Goal: Find specific fact: Find specific fact

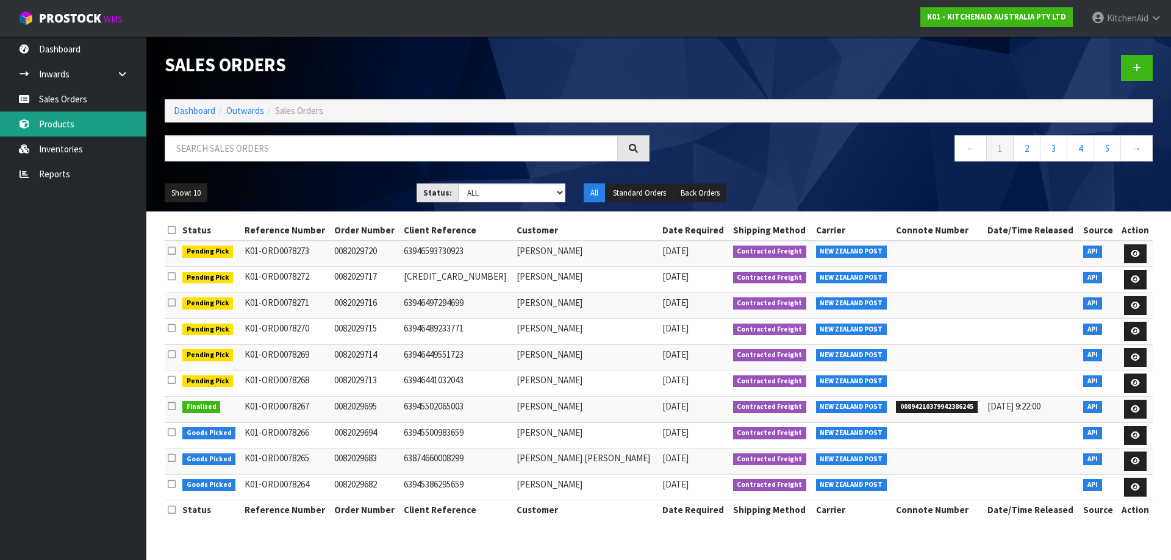
click at [71, 124] on link "Products" at bounding box center [73, 124] width 146 height 25
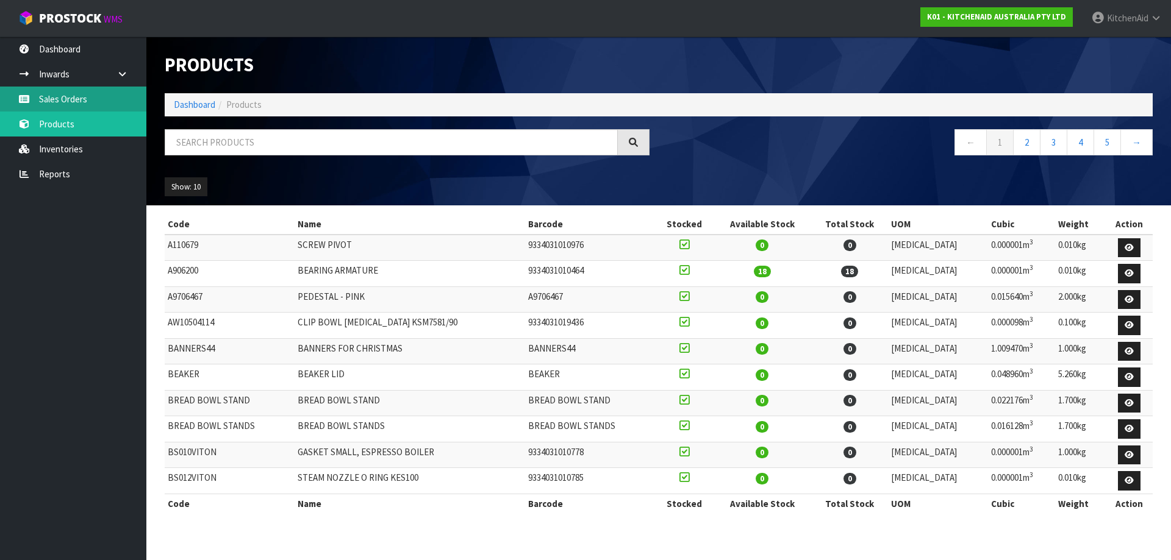
click at [76, 102] on link "Sales Orders" at bounding box center [73, 99] width 146 height 25
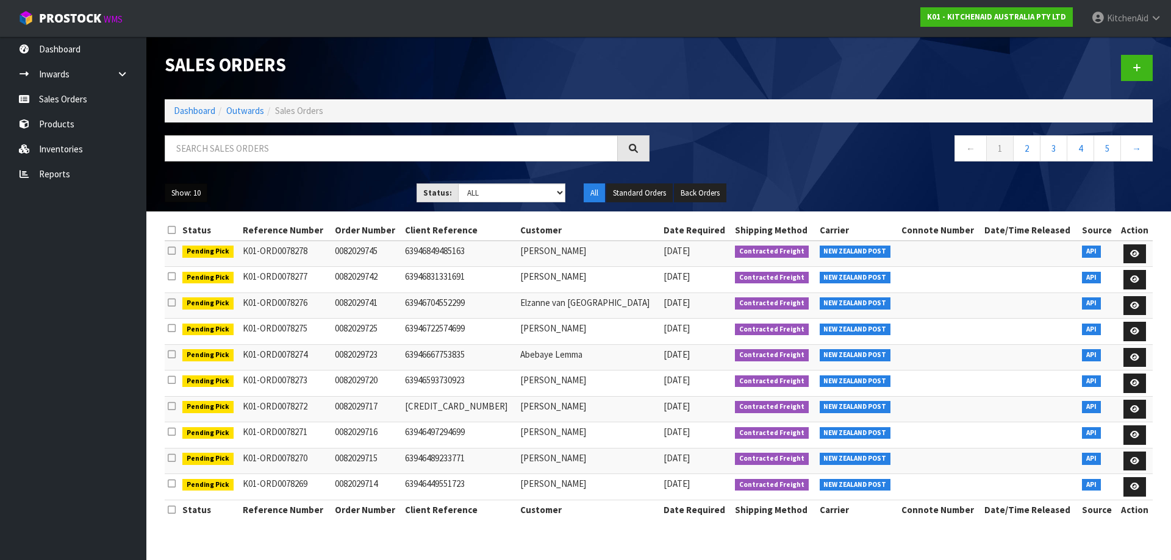
click at [191, 199] on button "Show: 10" at bounding box center [186, 194] width 43 height 20
click at [208, 265] on link "50" at bounding box center [213, 265] width 96 height 16
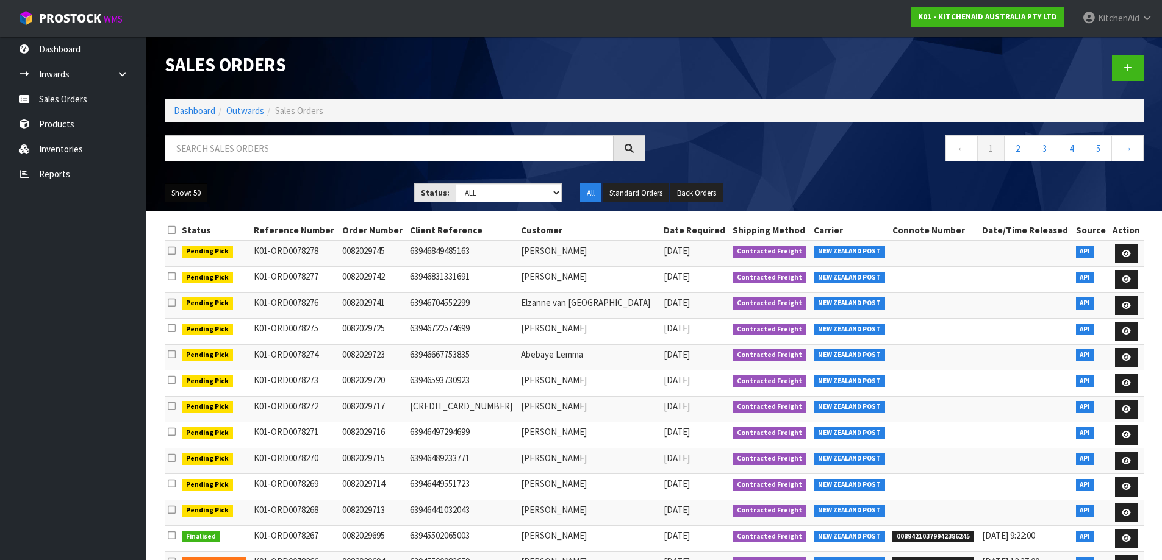
scroll to position [61, 0]
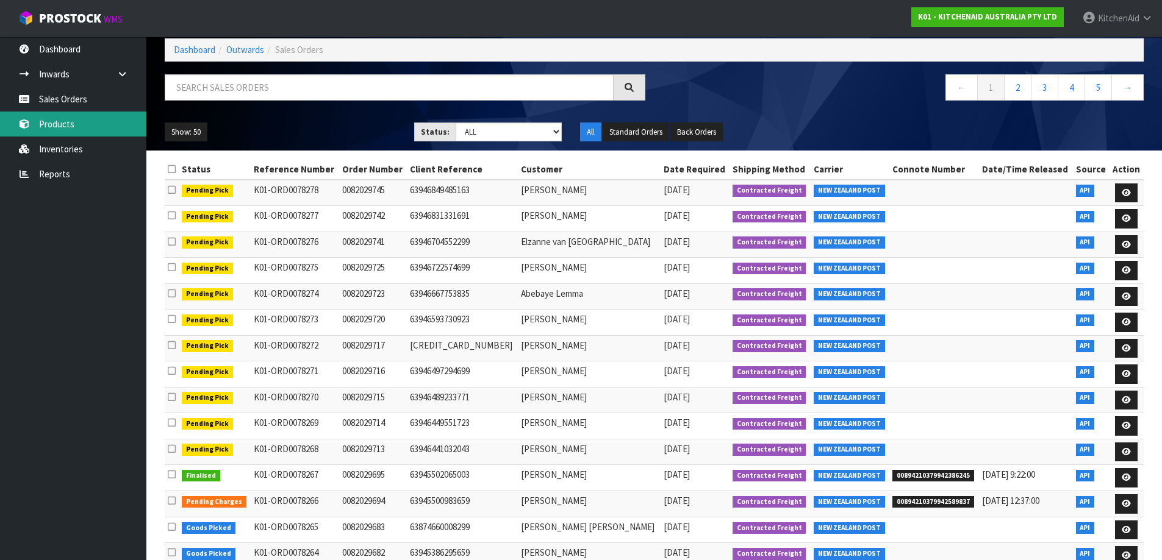
click at [57, 120] on link "Products" at bounding box center [73, 124] width 146 height 25
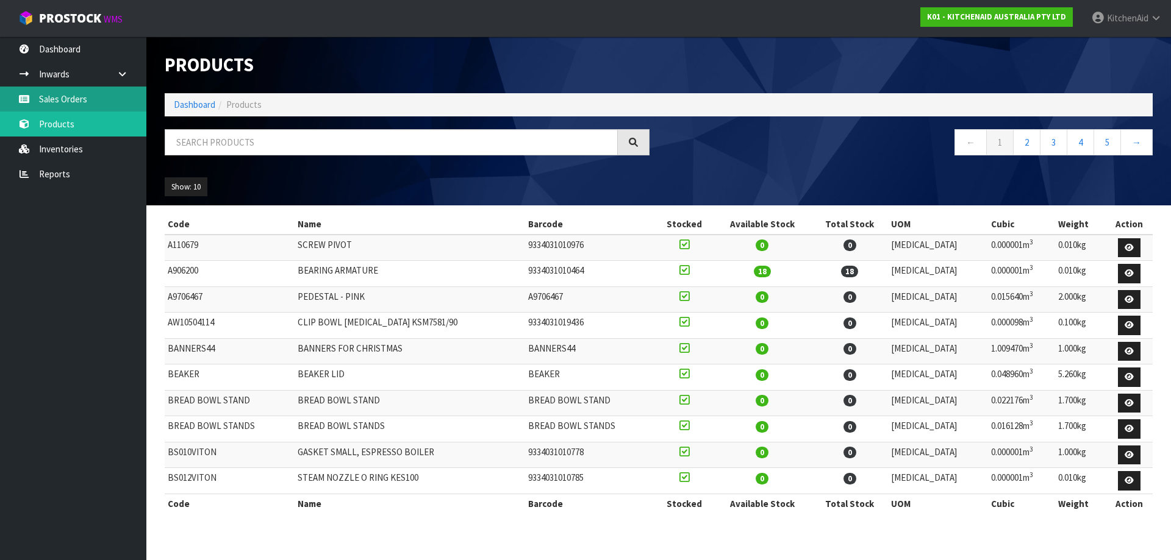
click at [69, 101] on link "Sales Orders" at bounding box center [73, 99] width 146 height 25
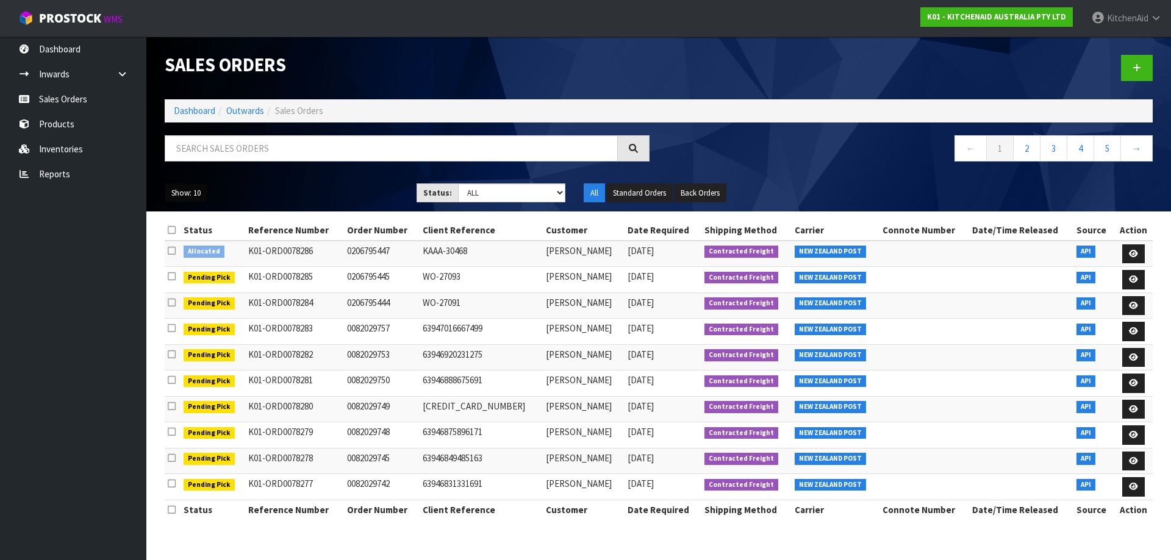
click at [191, 196] on button "Show: 10" at bounding box center [186, 194] width 43 height 20
click at [196, 263] on link "50" at bounding box center [213, 265] width 96 height 16
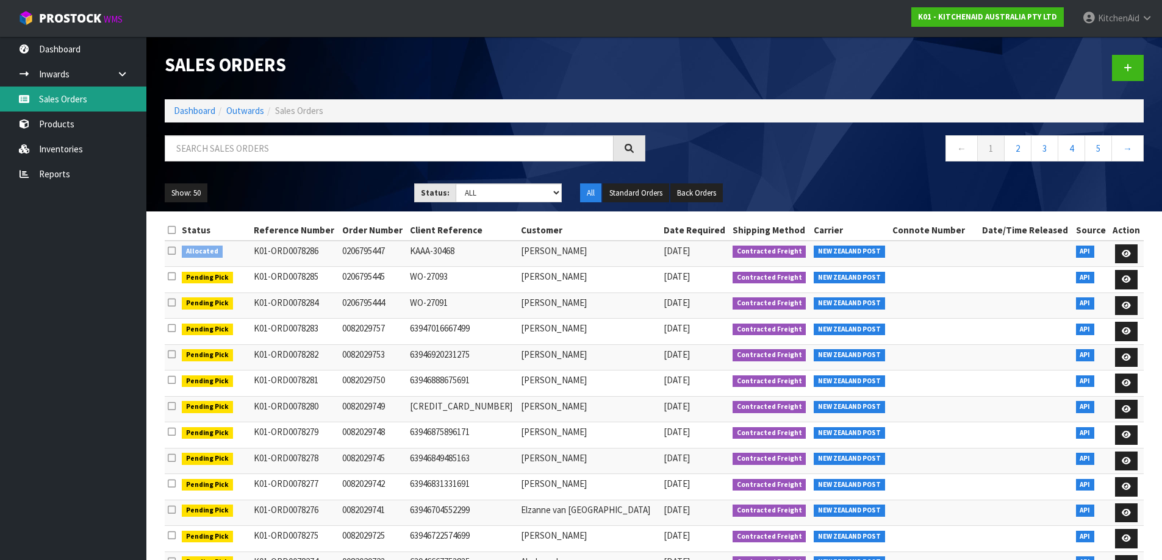
click at [71, 98] on link "Sales Orders" at bounding box center [73, 99] width 146 height 25
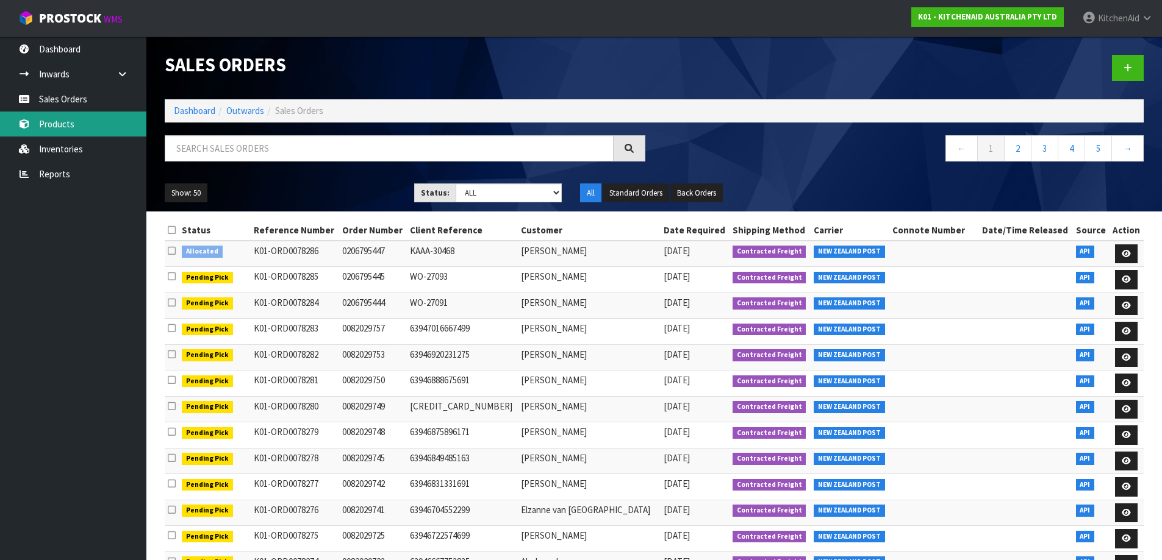
click at [61, 126] on link "Products" at bounding box center [73, 124] width 146 height 25
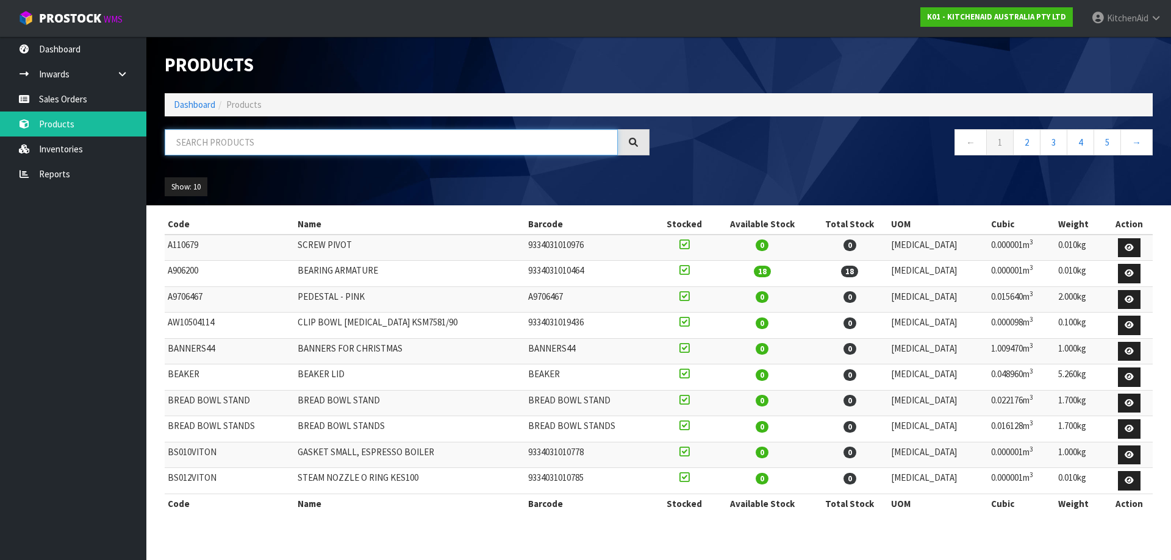
click at [224, 144] on input "text" at bounding box center [391, 142] width 453 height 26
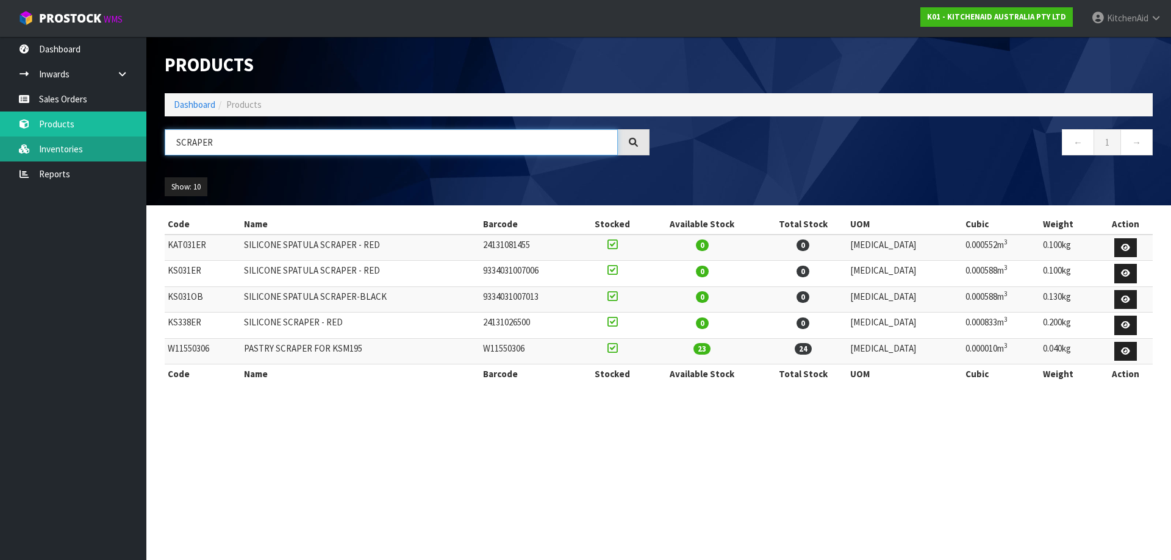
drag, startPoint x: 234, startPoint y: 138, endPoint x: 106, endPoint y: 148, distance: 129.0
click at [106, 148] on body "Toggle navigation ProStock WMS K01 - KITCHENAID AUSTRALIA PTY LTD [GEOGRAPHIC_D…" at bounding box center [585, 280] width 1171 height 560
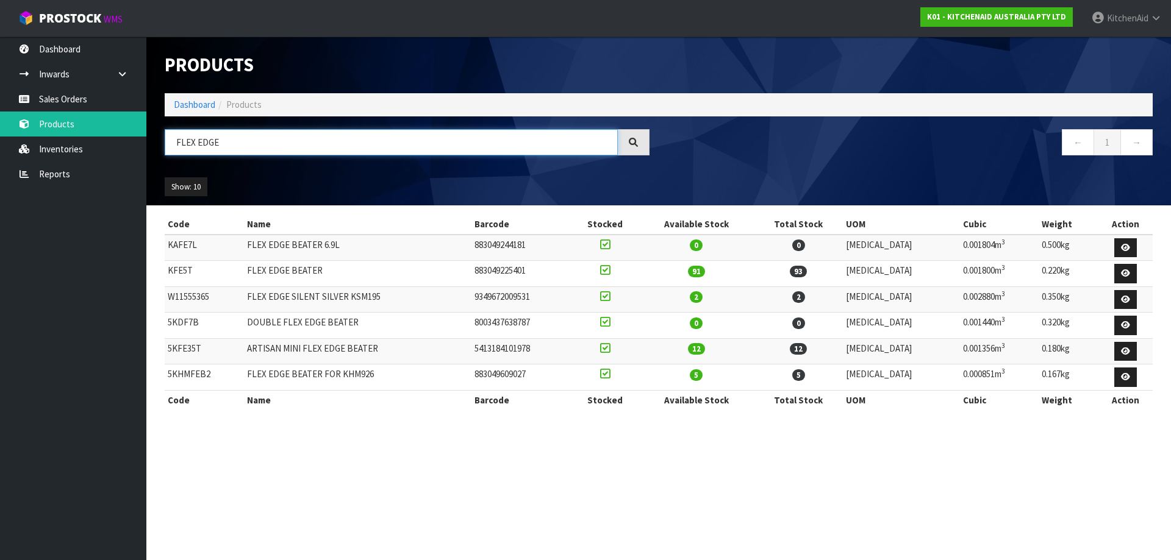
drag, startPoint x: 224, startPoint y: 140, endPoint x: 174, endPoint y: 140, distance: 50.0
click at [174, 140] on input "FLEX EDGE" at bounding box center [391, 142] width 453 height 26
click at [218, 139] on input "FLEX EDGE" at bounding box center [391, 142] width 453 height 26
click at [224, 141] on input "FLEX EDGE" at bounding box center [391, 142] width 453 height 26
type input "FLEX EDGE"
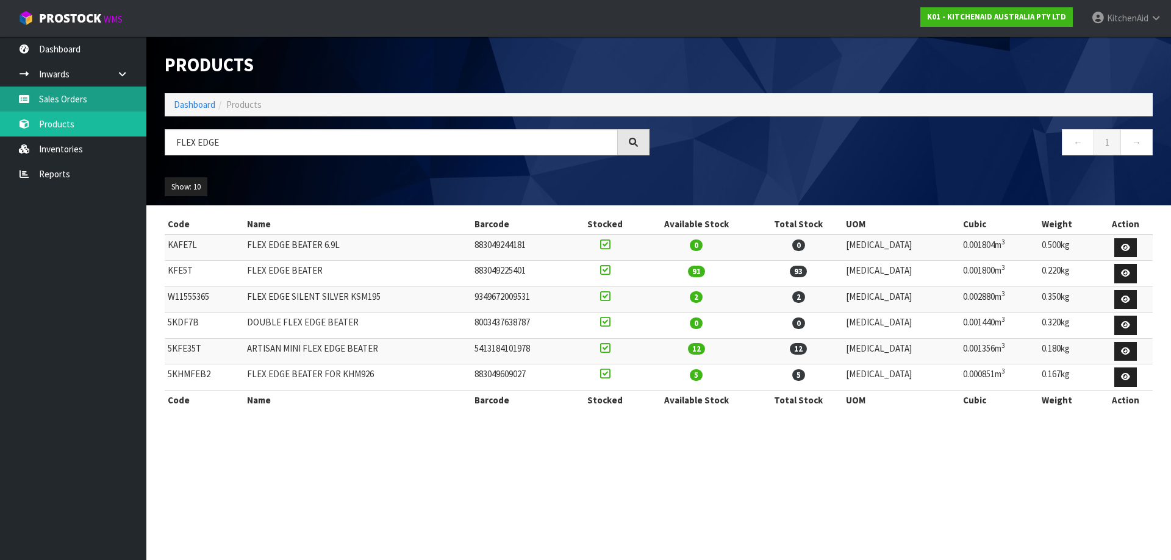
click at [57, 103] on link "Sales Orders" at bounding box center [73, 99] width 146 height 25
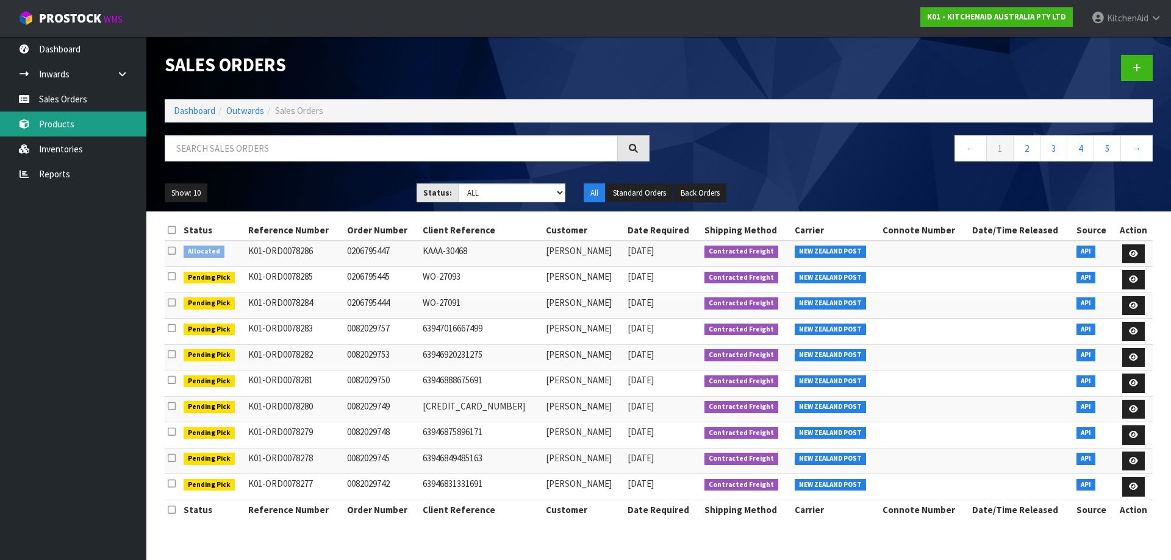
click at [88, 126] on link "Products" at bounding box center [73, 124] width 146 height 25
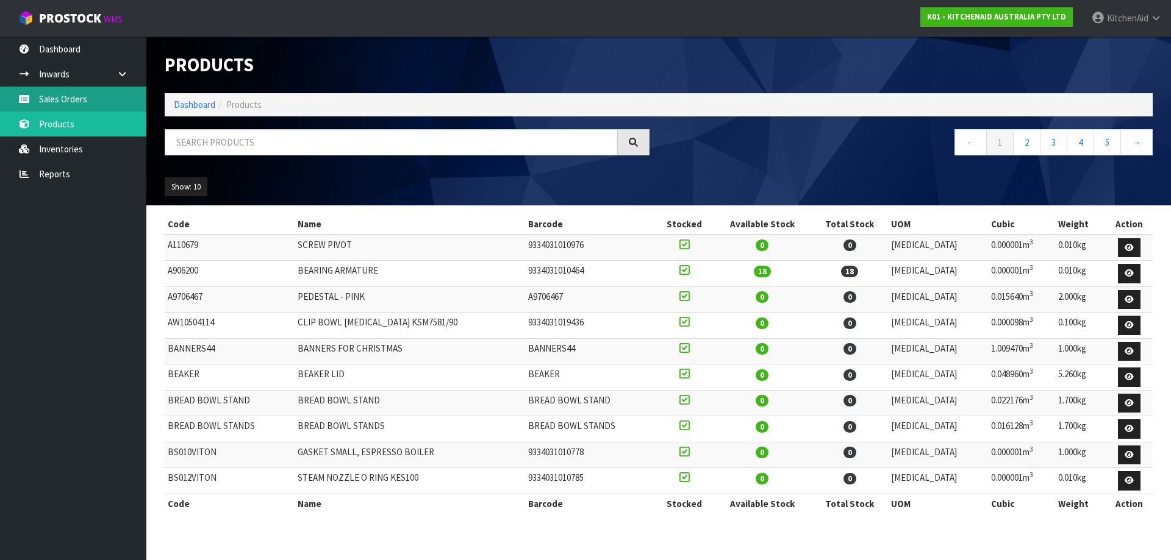
click at [78, 96] on link "Sales Orders" at bounding box center [73, 99] width 146 height 25
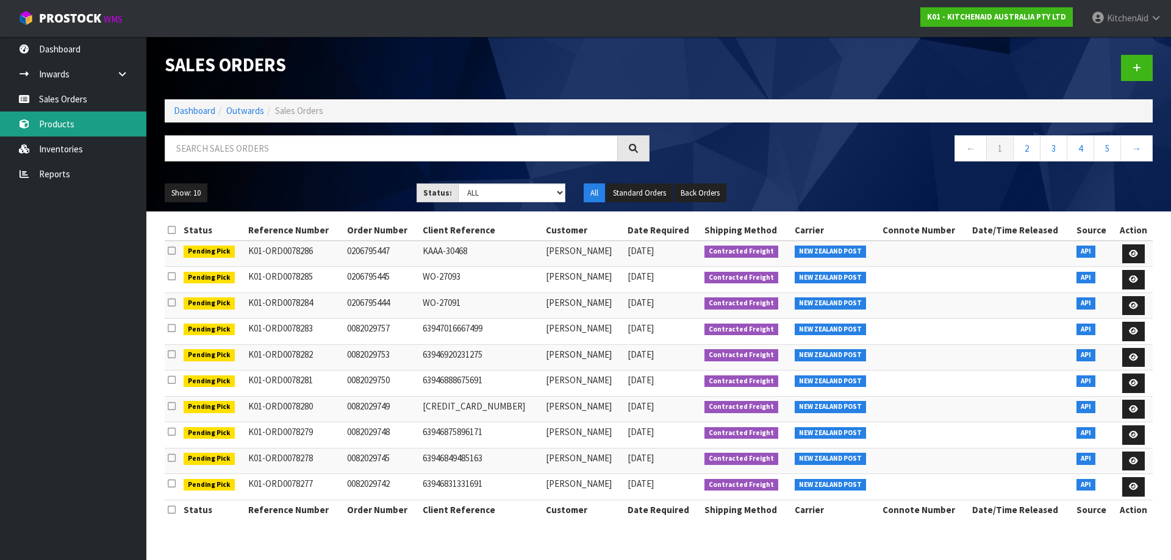
click at [101, 121] on link "Products" at bounding box center [73, 124] width 146 height 25
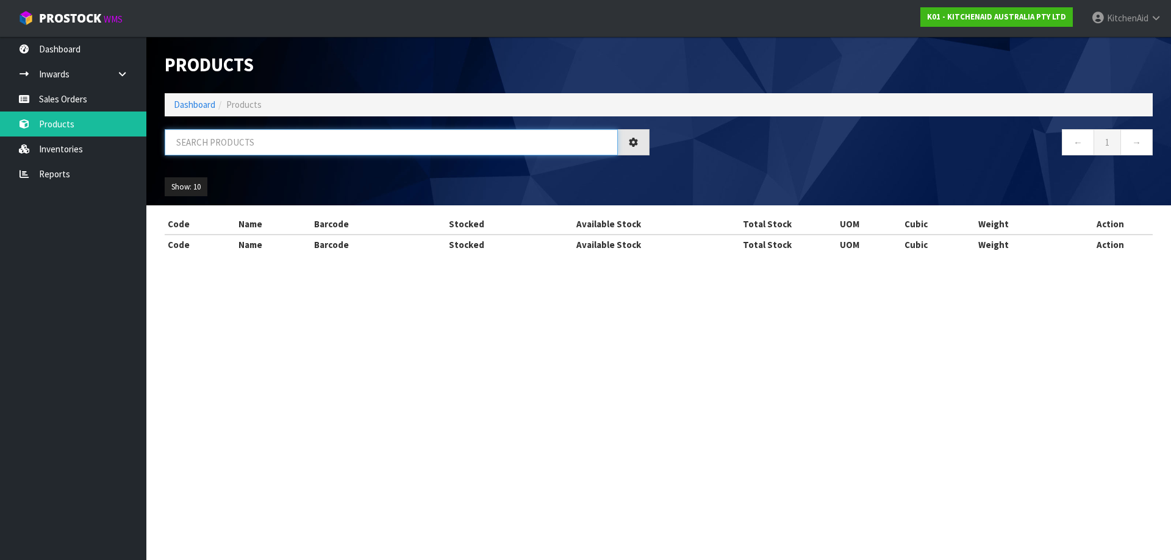
click at [343, 141] on input "text" at bounding box center [391, 142] width 453 height 26
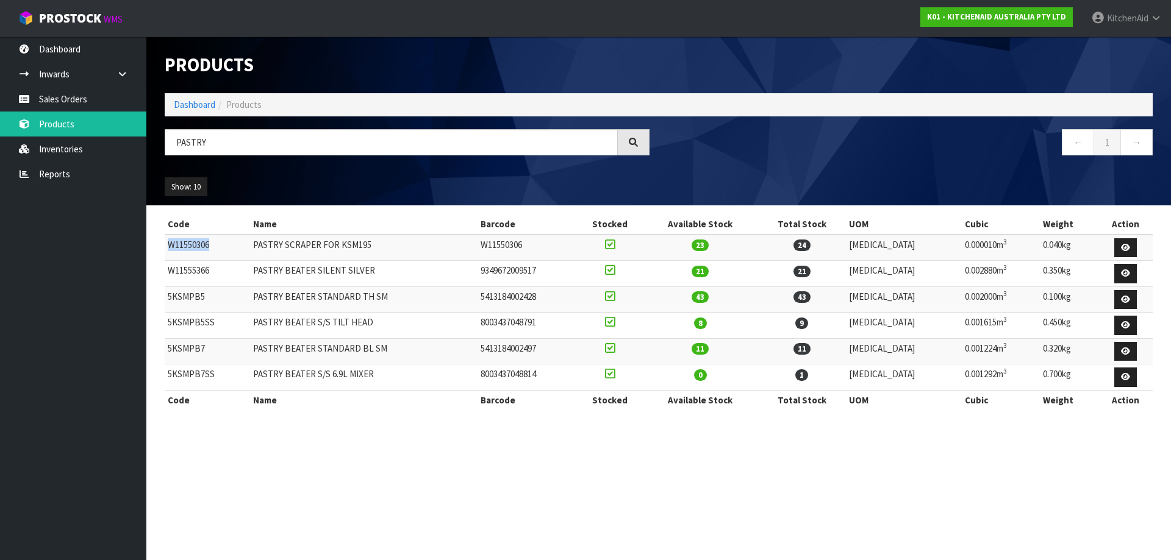
drag, startPoint x: 231, startPoint y: 246, endPoint x: 168, endPoint y: 240, distance: 63.8
click at [168, 240] on td "W11550306" at bounding box center [207, 248] width 85 height 26
copy td "W11550306"
drag, startPoint x: 223, startPoint y: 265, endPoint x: 166, endPoint y: 270, distance: 57.5
click at [166, 270] on td "W11555366" at bounding box center [207, 274] width 85 height 26
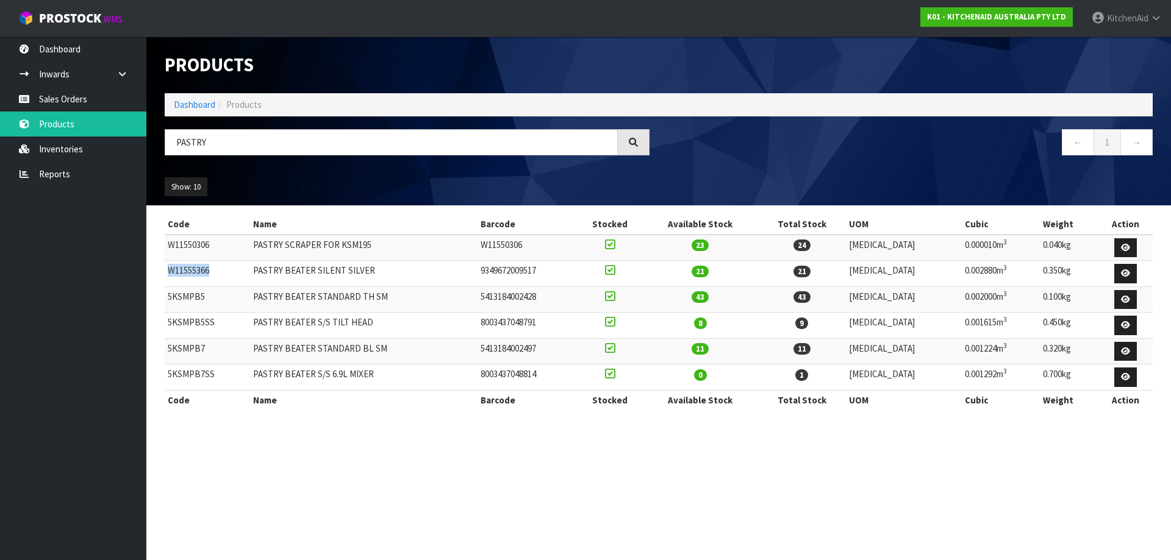
copy td "W11555366"
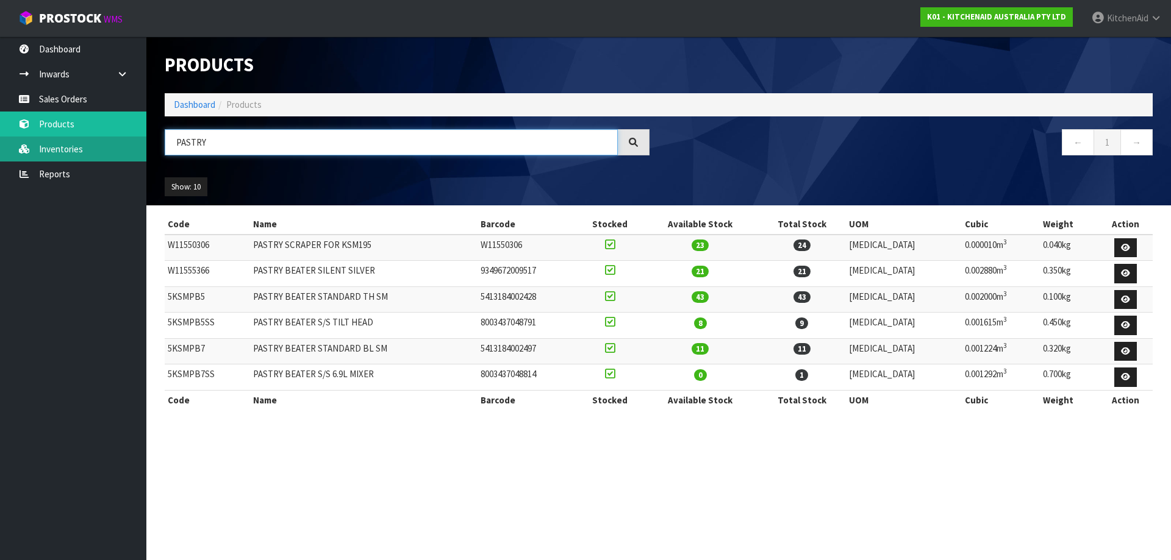
drag, startPoint x: 216, startPoint y: 143, endPoint x: 127, endPoint y: 139, distance: 88.5
click at [129, 140] on body "Toggle navigation ProStock WMS K01 - KITCHENAID AUSTRALIA PTY LTD [GEOGRAPHIC_D…" at bounding box center [585, 280] width 1171 height 560
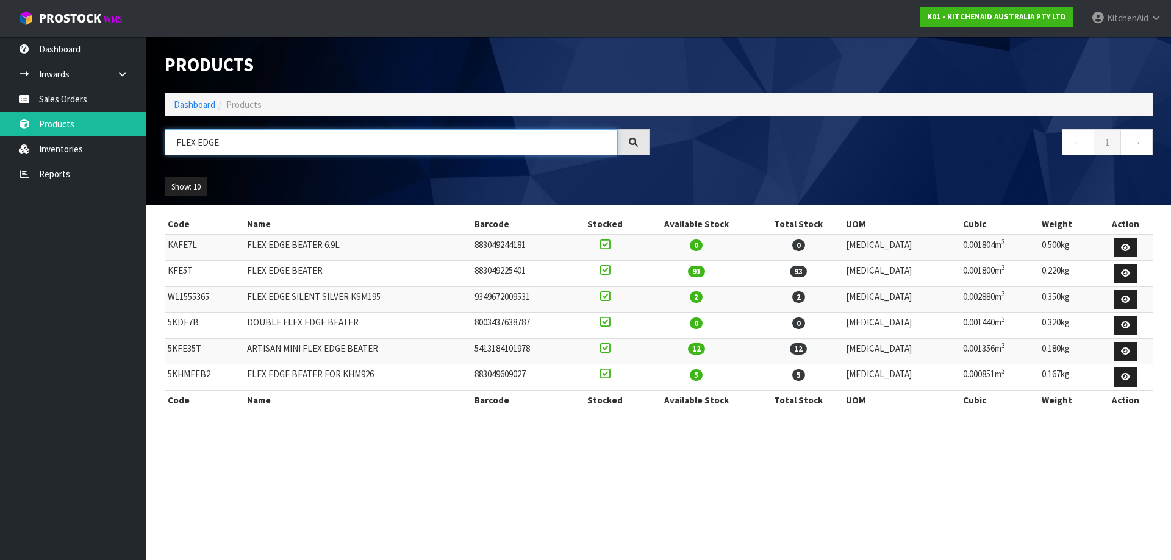
type input "FLEX EDGE"
drag, startPoint x: 213, startPoint y: 299, endPoint x: 170, endPoint y: 298, distance: 42.7
click at [170, 298] on td "W11555365" at bounding box center [204, 300] width 79 height 26
copy td "W11555365"
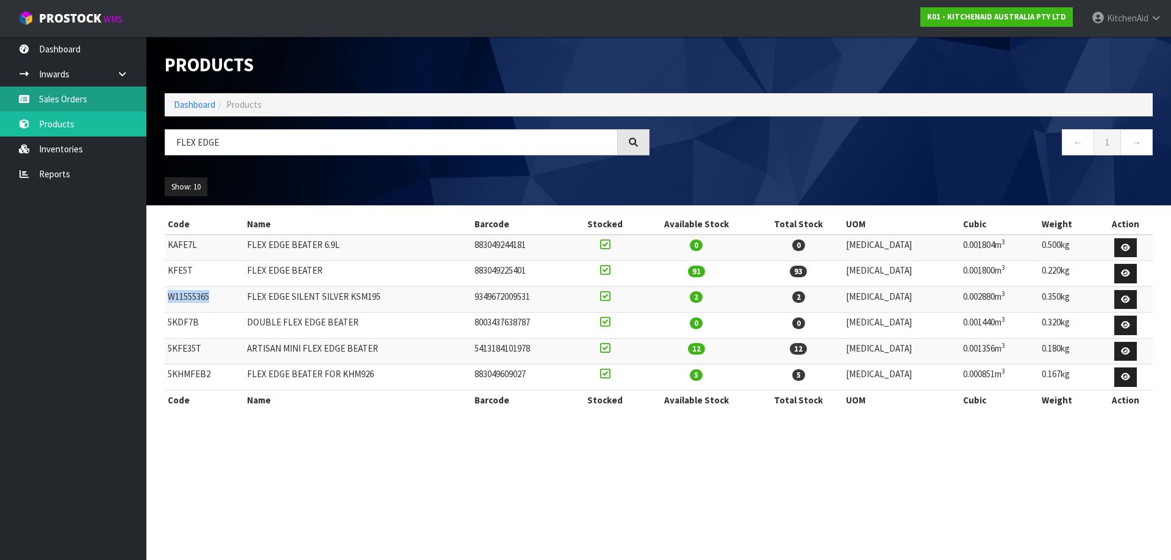
click at [84, 91] on link "Sales Orders" at bounding box center [73, 99] width 146 height 25
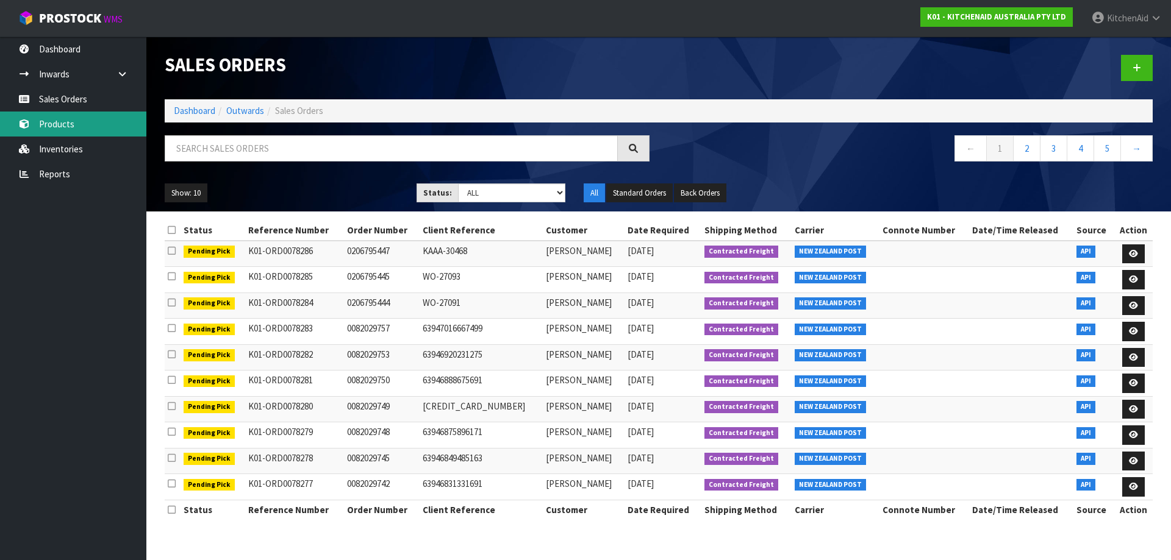
click at [71, 122] on link "Products" at bounding box center [73, 124] width 146 height 25
